Goal: Task Accomplishment & Management: Manage account settings

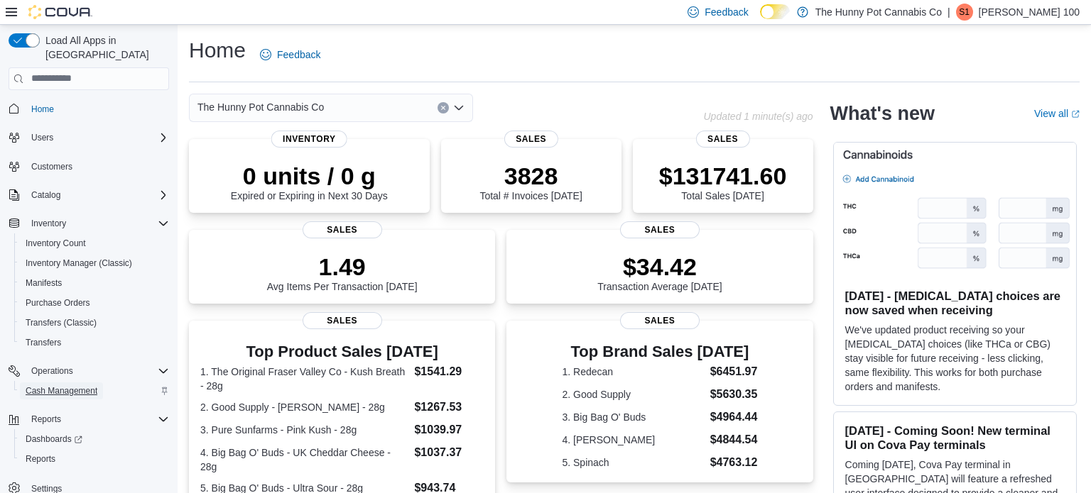
click at [60, 386] on span "Cash Management" at bounding box center [62, 391] width 72 height 11
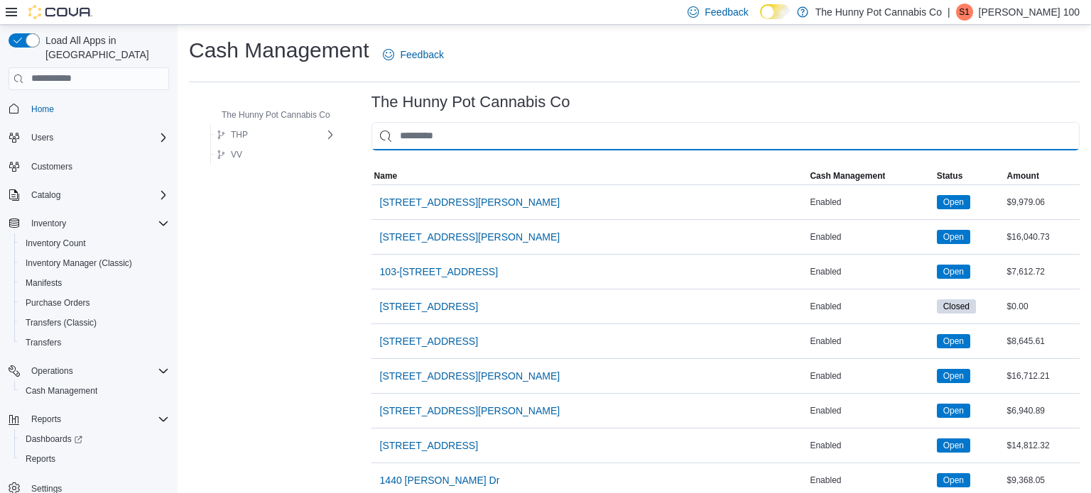
click at [418, 148] on input "This is a search bar. As you type, the results lower in the page will automatic…" at bounding box center [725, 136] width 708 height 28
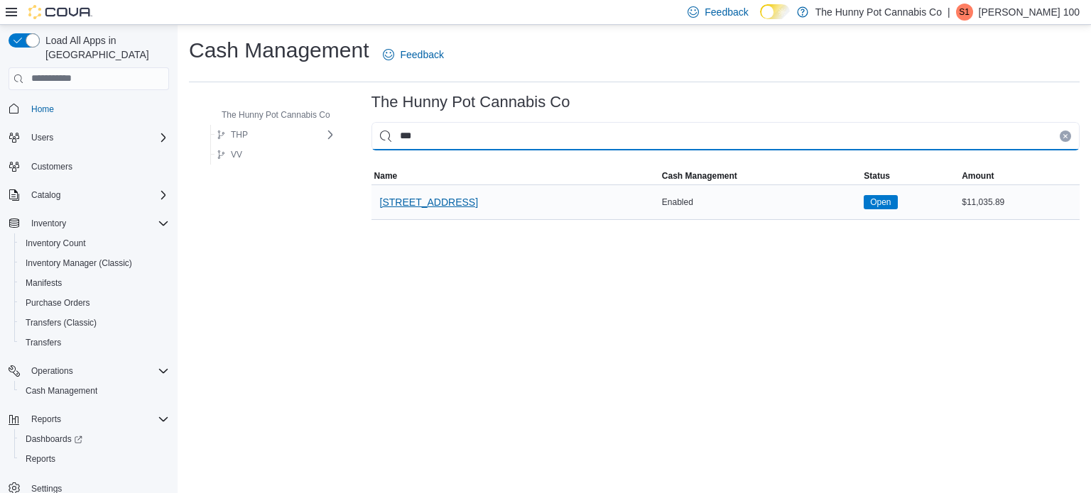
type input "***"
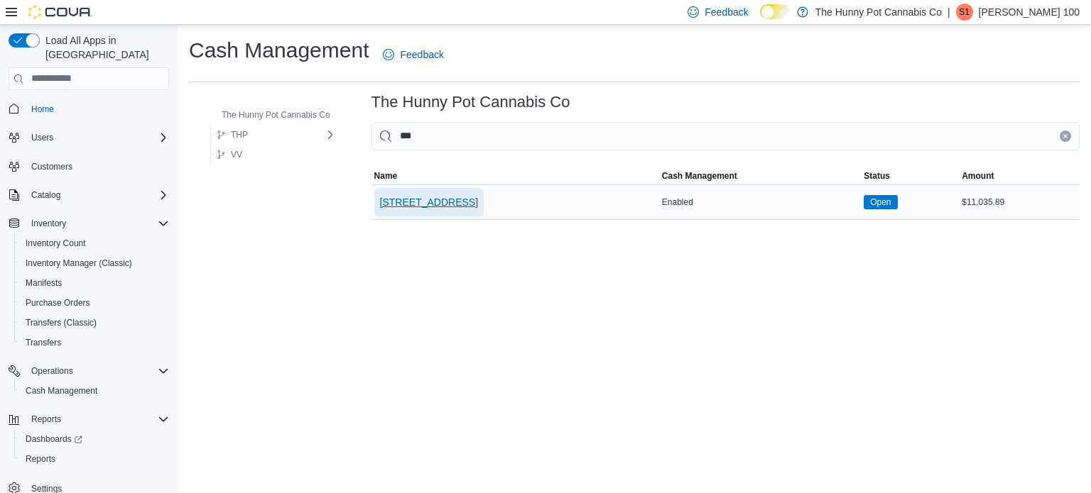
click at [416, 204] on span "[STREET_ADDRESS]" at bounding box center [429, 202] width 98 height 14
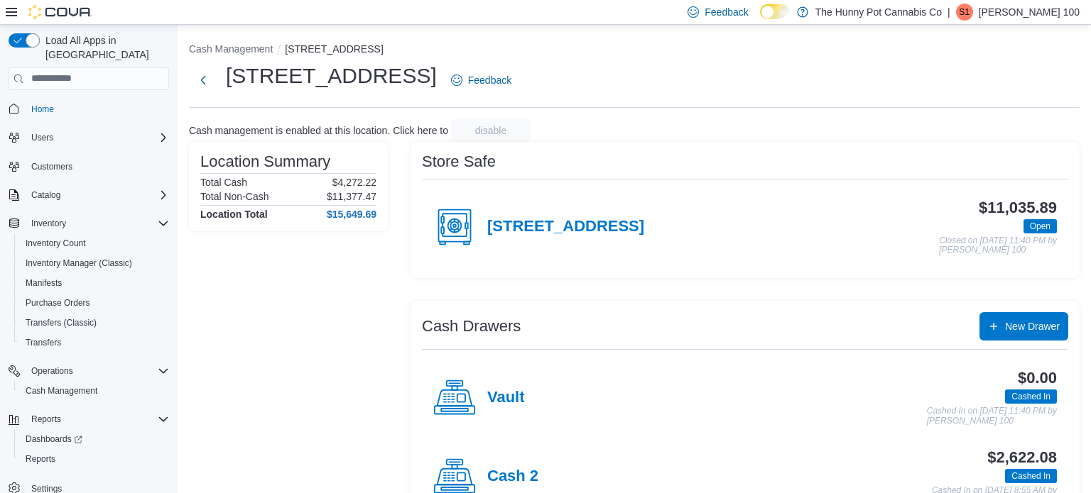
scroll to position [45, 0]
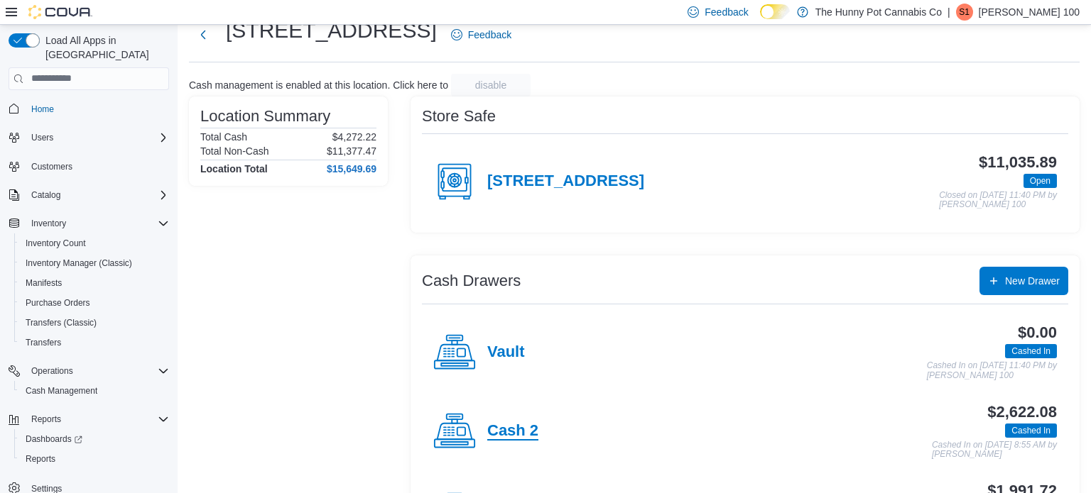
click at [495, 435] on h4 "Cash 2" at bounding box center [512, 431] width 51 height 18
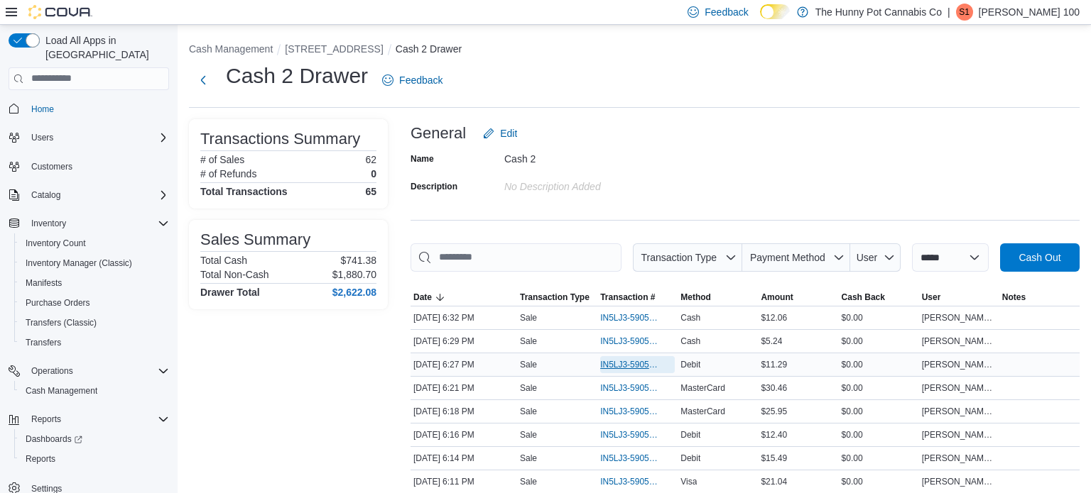
click at [645, 364] on span "IN5LJ3-5905556" at bounding box center [630, 364] width 60 height 11
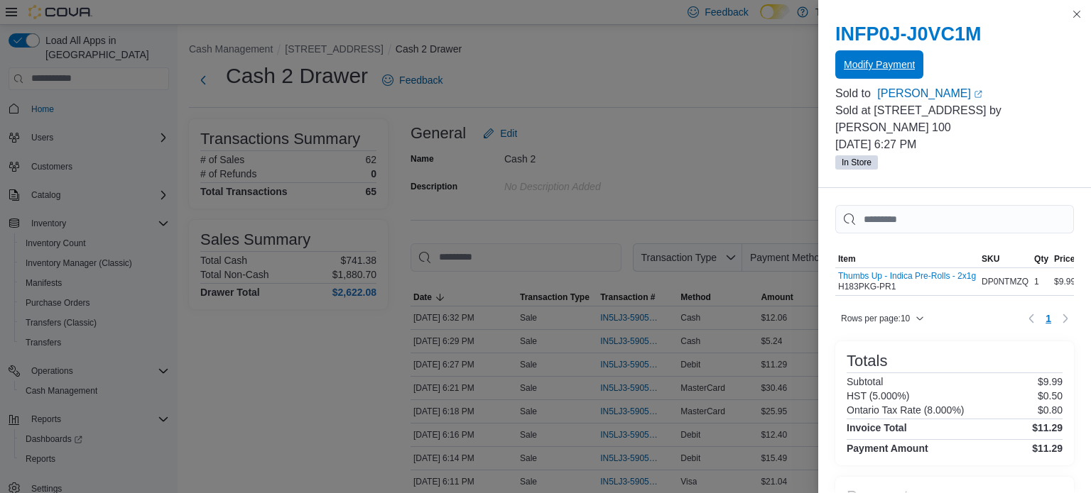
click at [901, 77] on span "Modify Payment" at bounding box center [878, 64] width 71 height 28
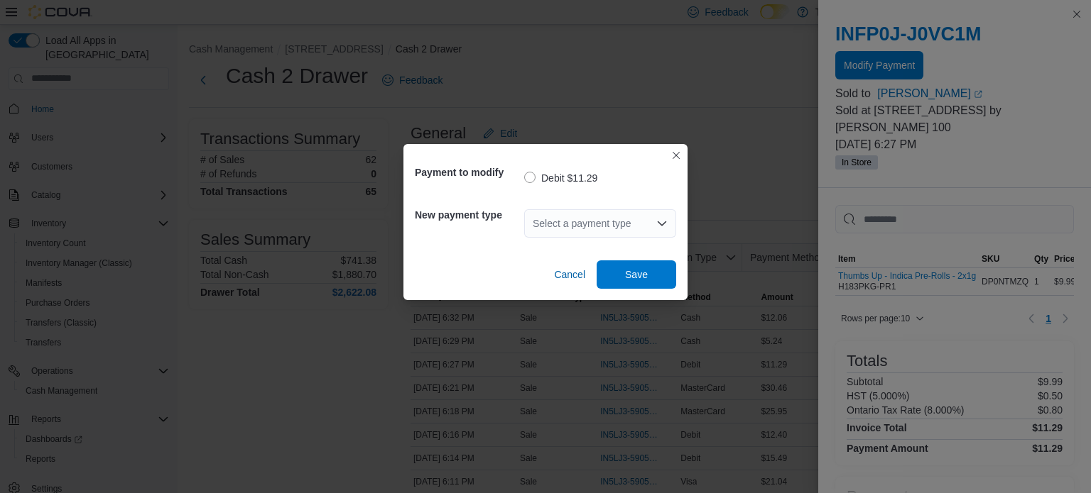
click at [590, 234] on div "Select a payment type" at bounding box center [600, 223] width 152 height 28
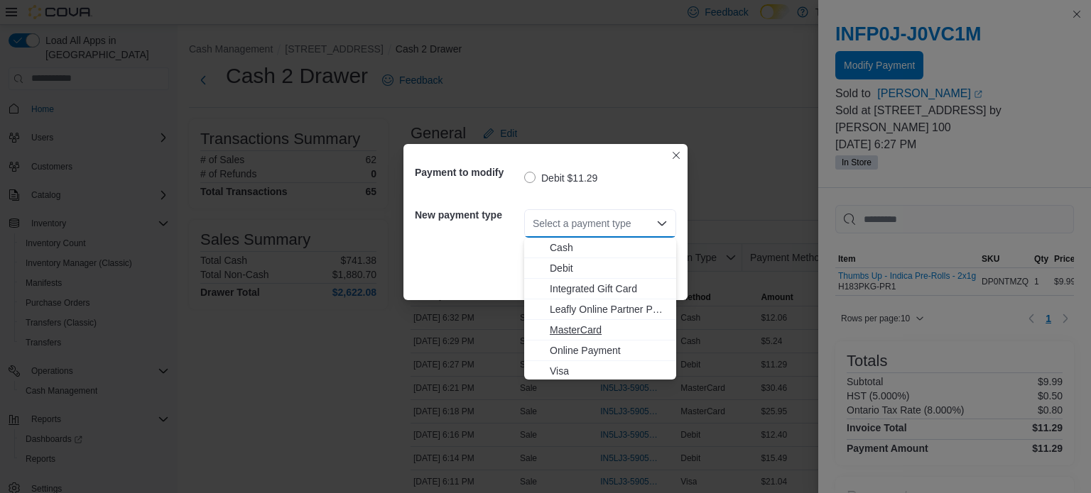
click at [578, 329] on span "MasterCard" at bounding box center [609, 330] width 118 height 14
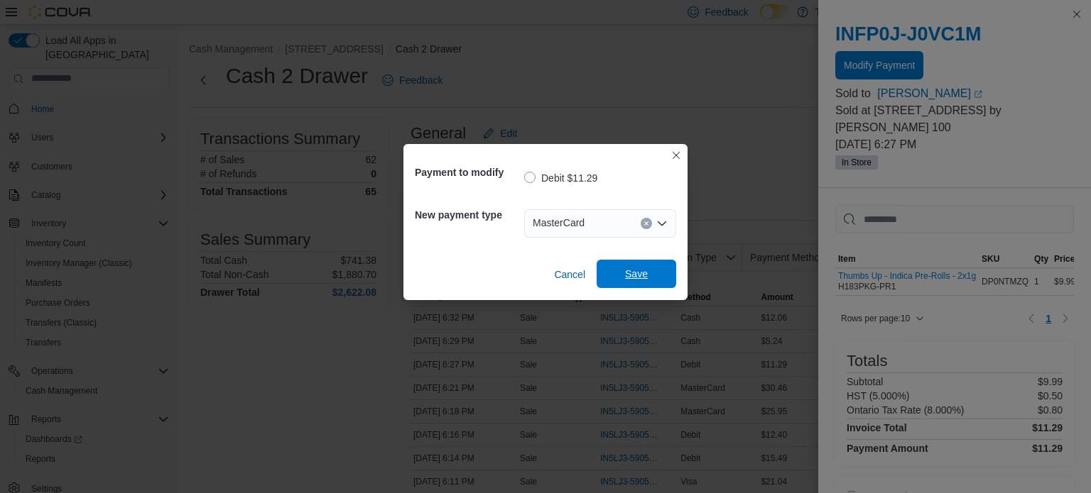
click at [638, 263] on span "Save" at bounding box center [636, 274] width 62 height 28
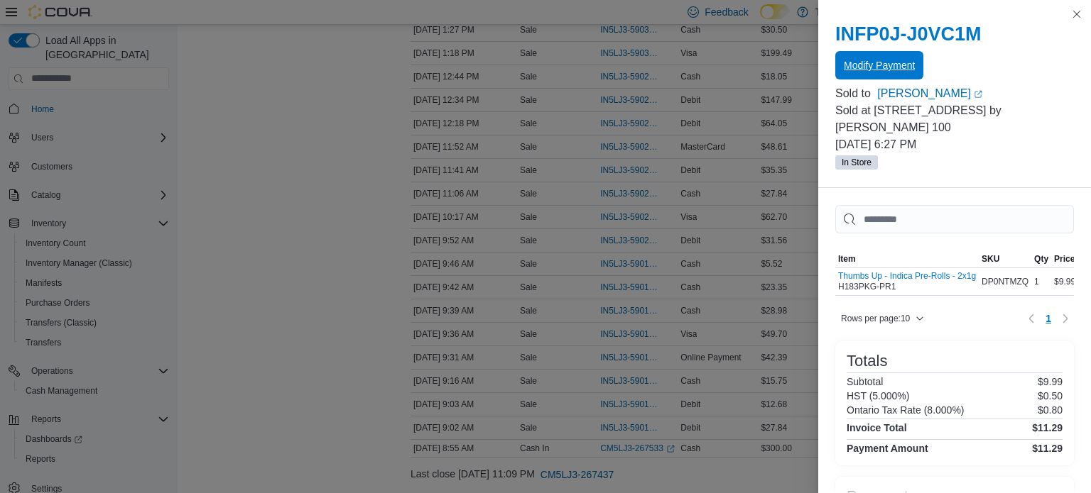
scroll to position [1383, 0]
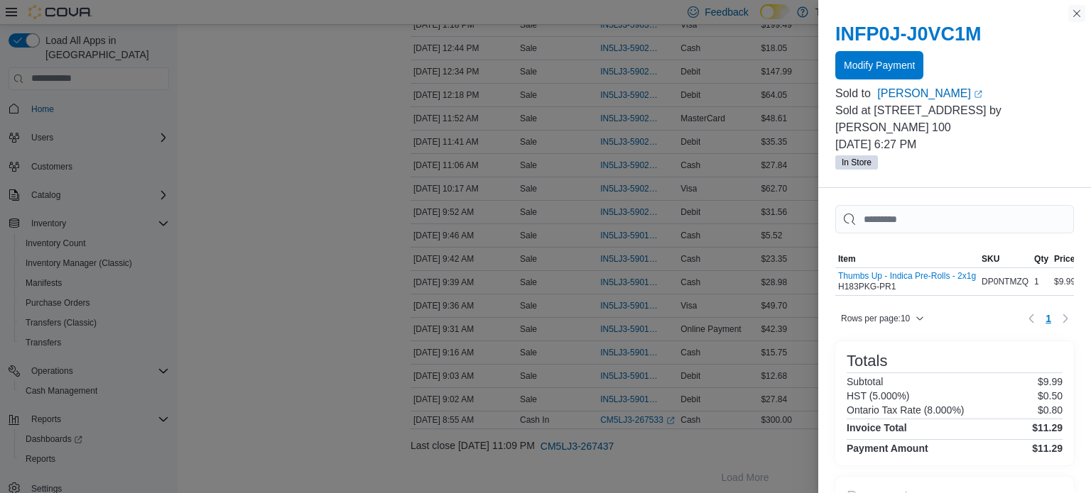
click at [1070, 18] on button "Close this dialog" at bounding box center [1076, 13] width 17 height 17
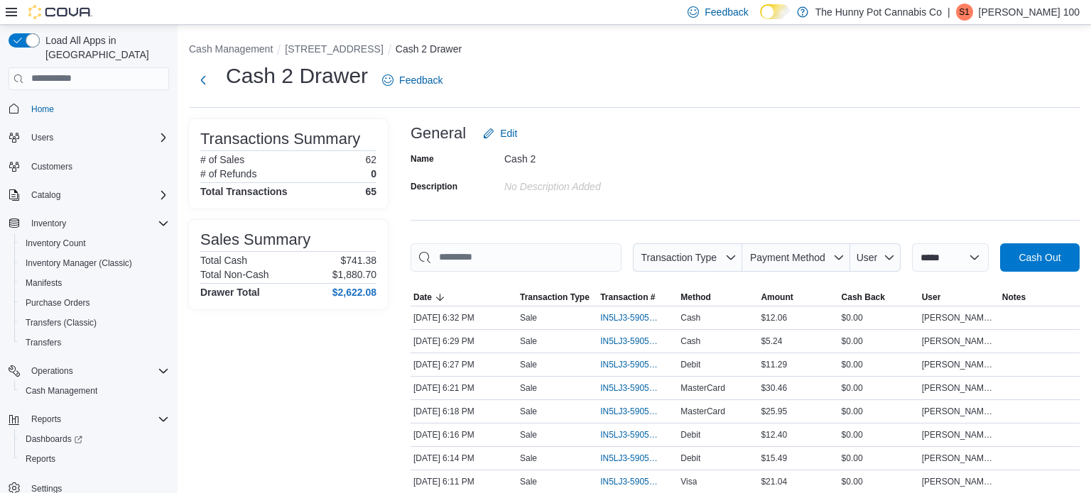
scroll to position [1, 0]
click at [621, 388] on span "IN5LJ3-5905509" at bounding box center [630, 387] width 60 height 11
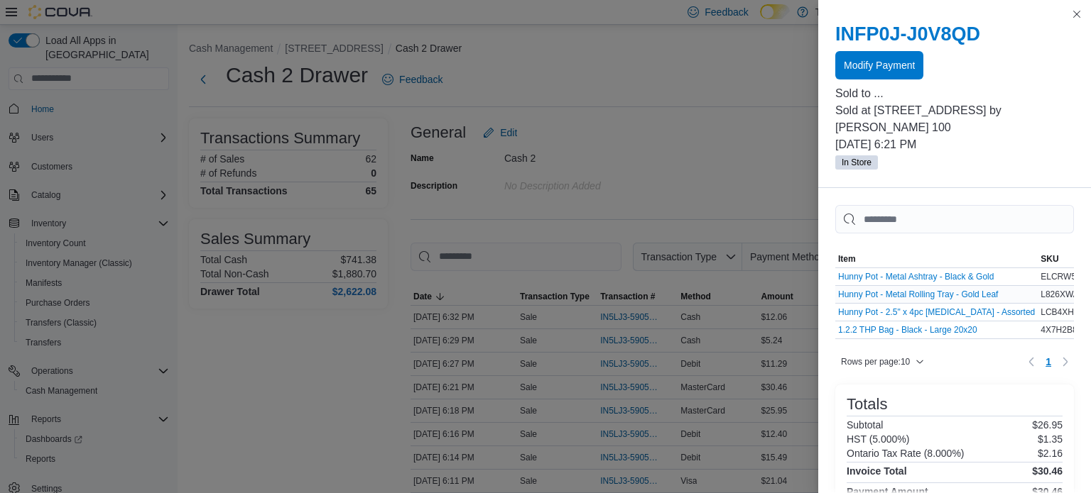
scroll to position [145, 0]
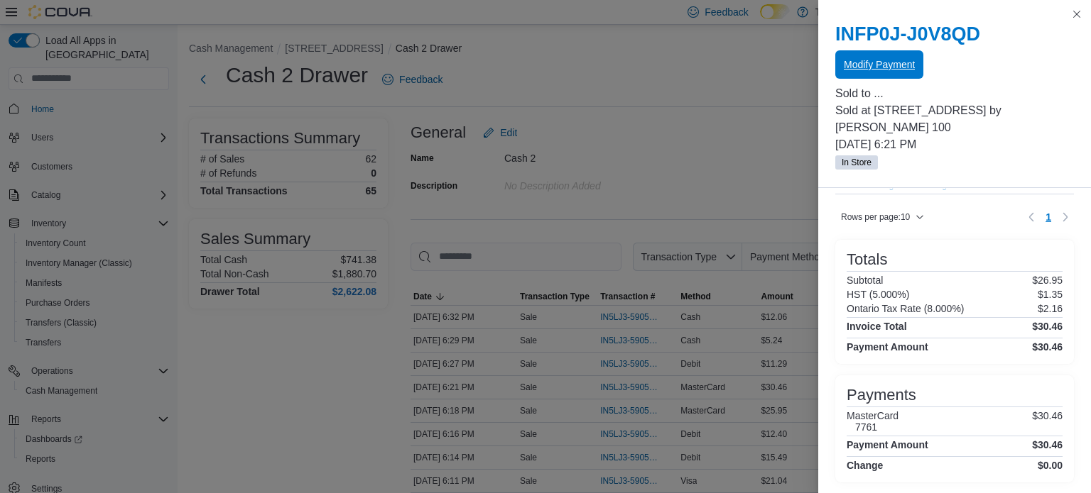
click at [886, 74] on span "Modify Payment" at bounding box center [878, 64] width 71 height 28
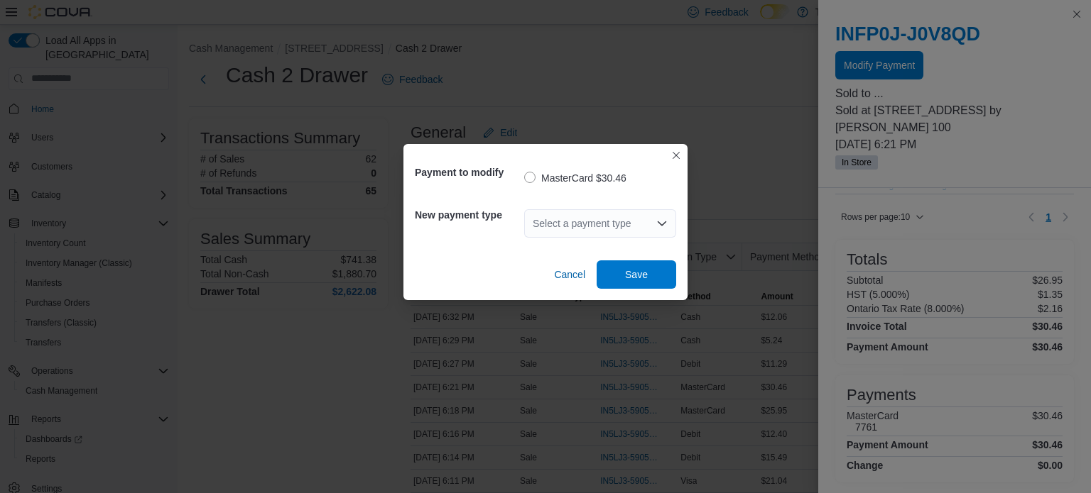
click at [594, 232] on div "Select a payment type" at bounding box center [600, 223] width 152 height 28
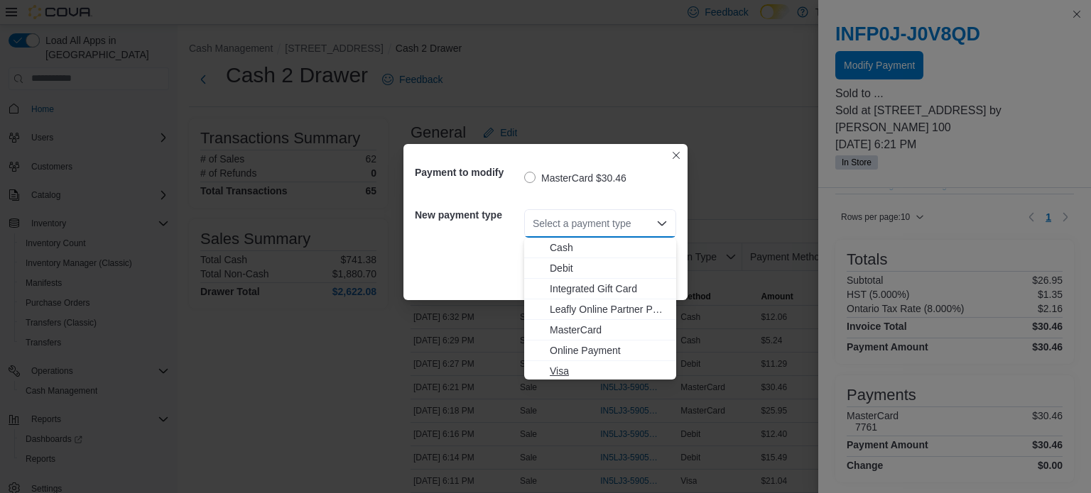
click at [569, 368] on span "Visa" at bounding box center [609, 371] width 118 height 14
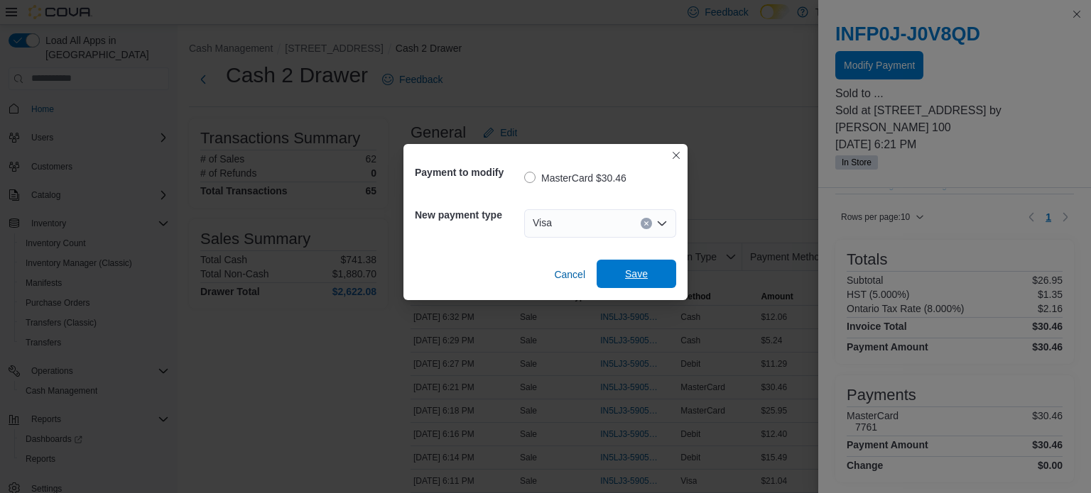
click at [625, 279] on span "Save" at bounding box center [636, 274] width 23 height 14
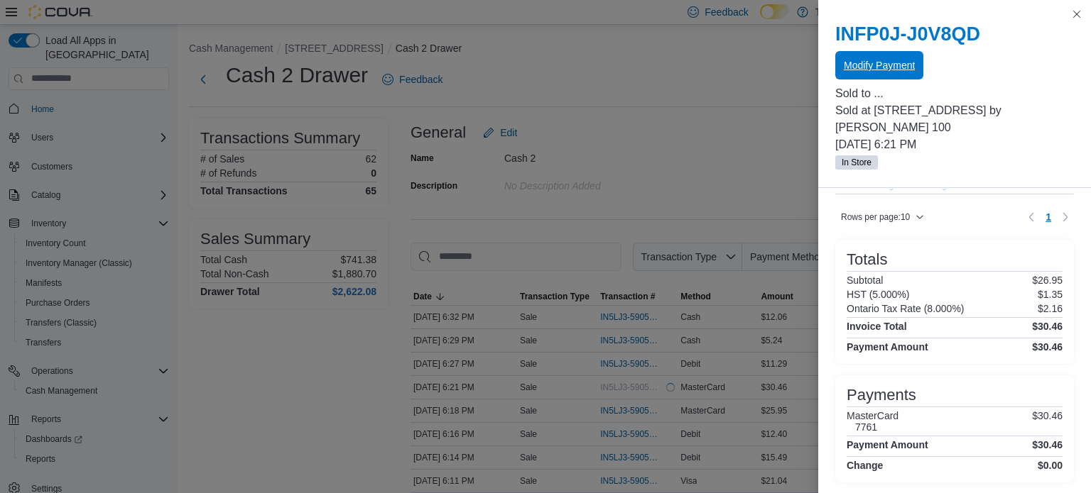
scroll to position [0, 0]
click at [1079, 15] on button "Close this dialog" at bounding box center [1076, 13] width 17 height 17
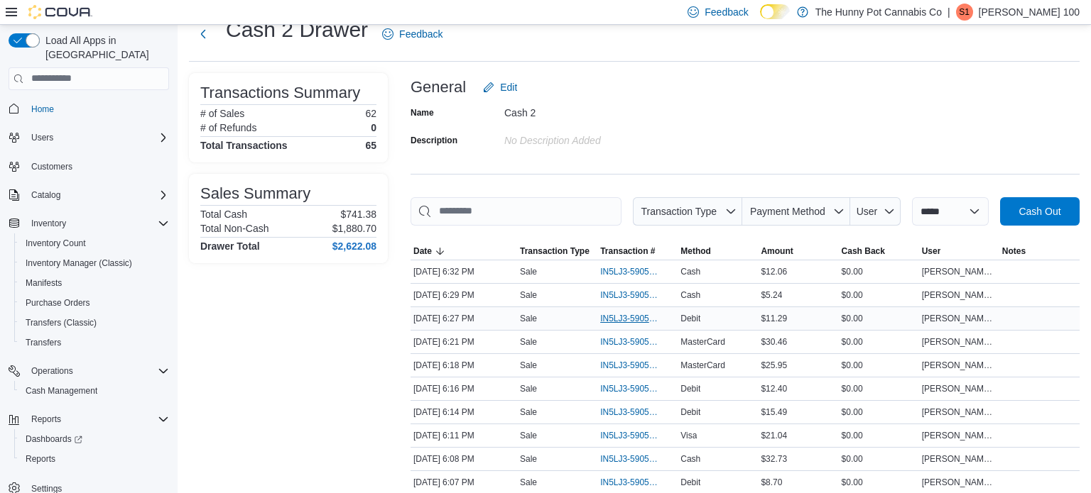
scroll to position [50, 0]
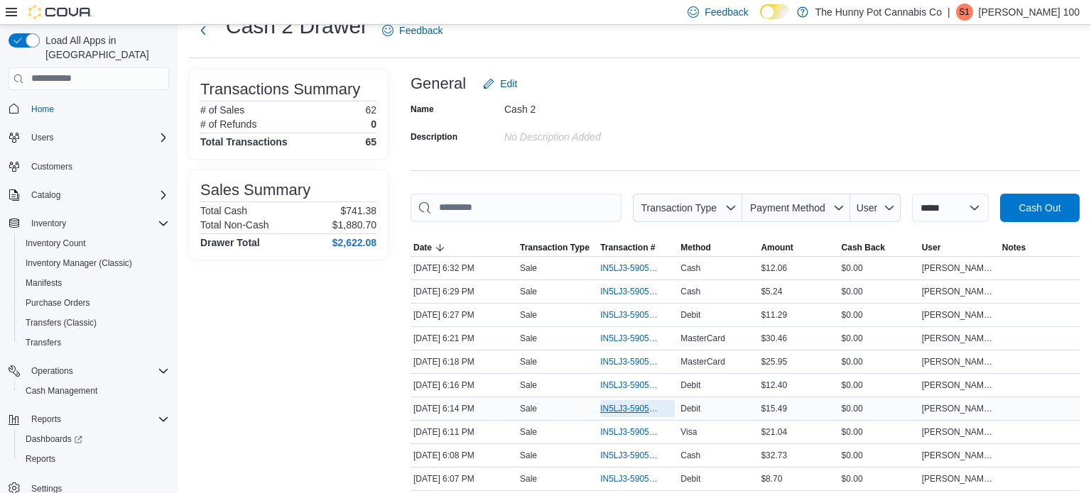
click at [657, 407] on span "IN5LJ3-5905427" at bounding box center [630, 408] width 60 height 11
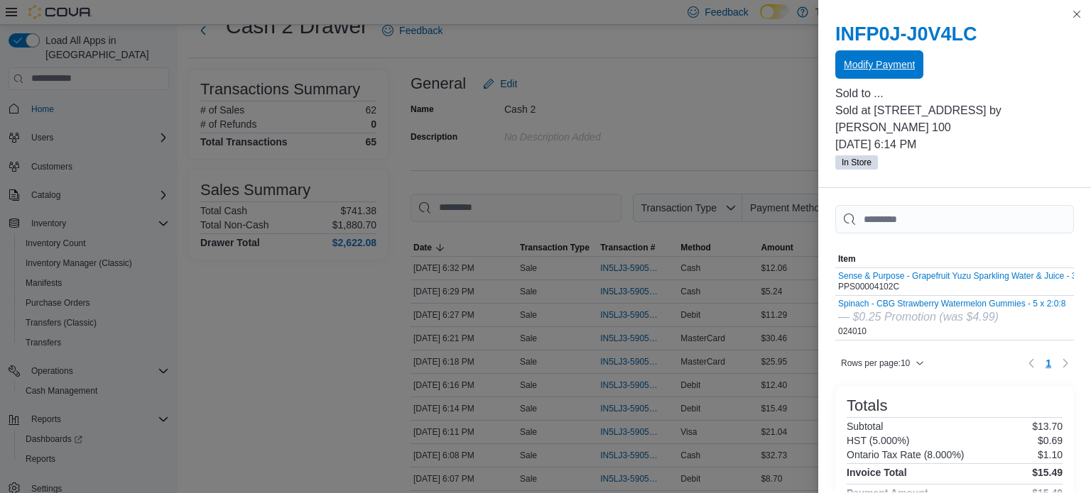
click at [884, 67] on span "Modify Payment" at bounding box center [878, 65] width 71 height 14
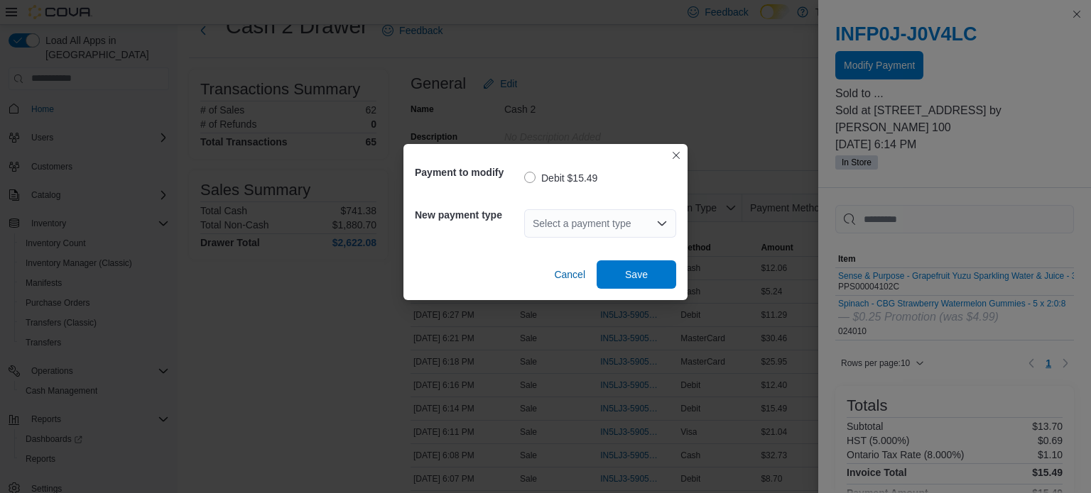
click at [563, 229] on div "Select a payment type" at bounding box center [600, 223] width 152 height 28
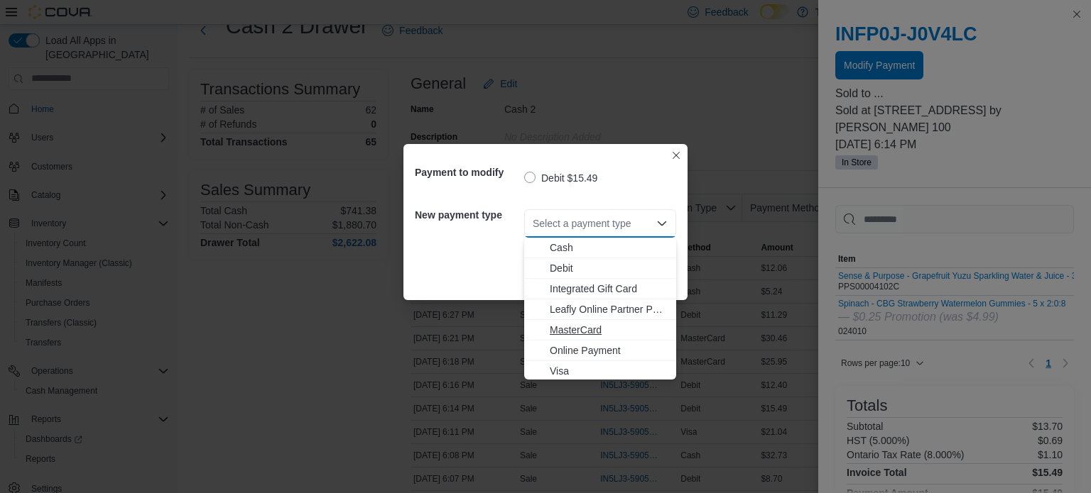
click at [578, 327] on span "MasterCard" at bounding box center [609, 330] width 118 height 14
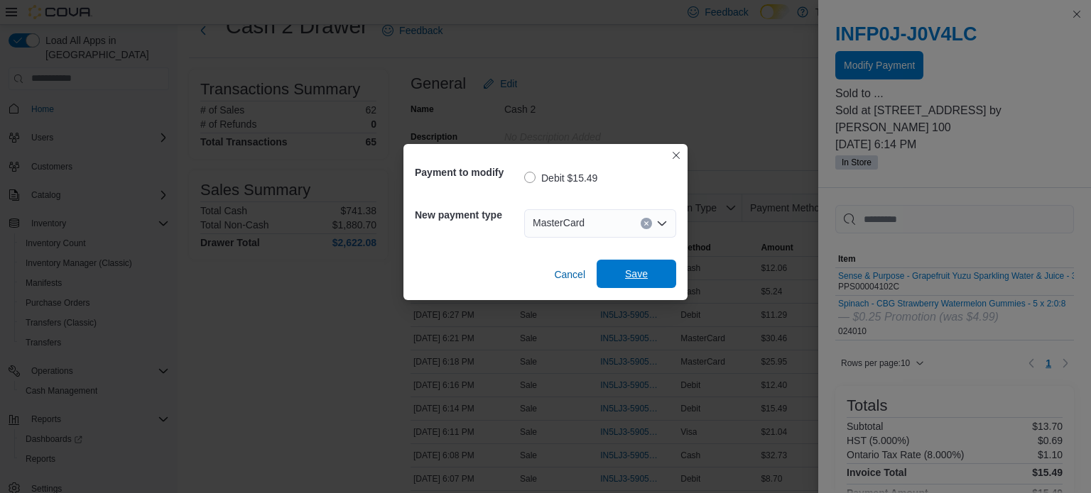
click at [648, 265] on span "Save" at bounding box center [636, 274] width 62 height 28
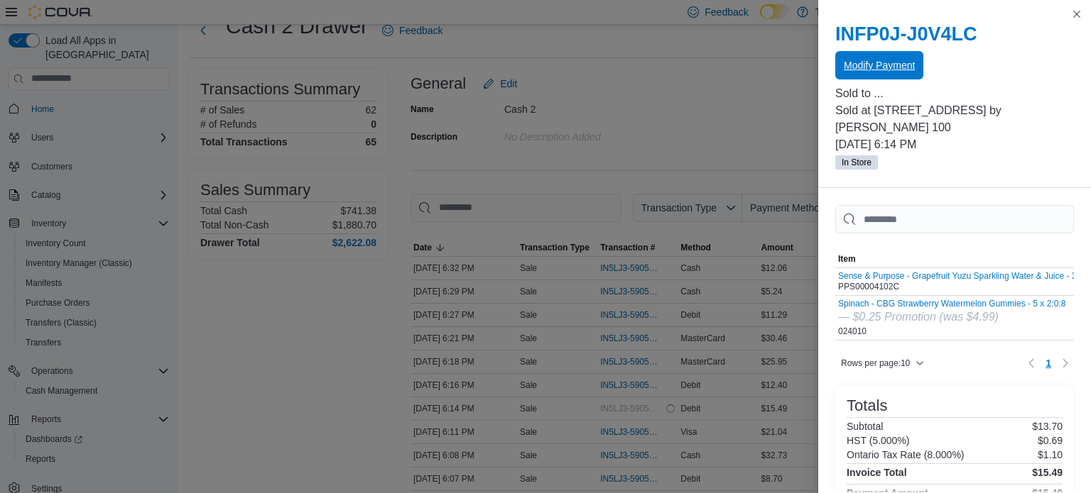
scroll to position [0, 0]
